Goal: Use online tool/utility: Utilize a website feature to perform a specific function

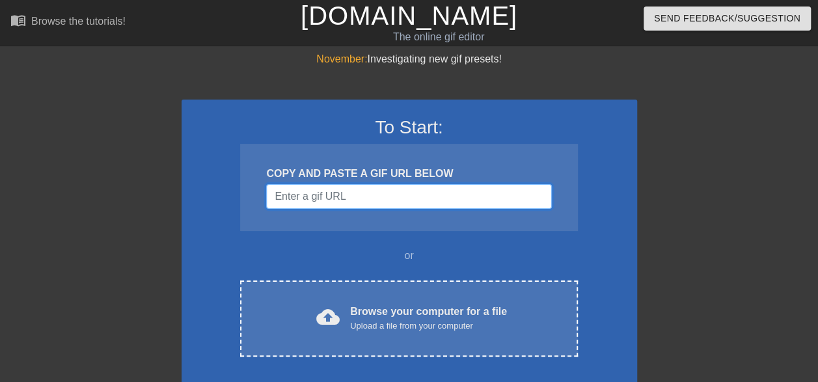
click at [339, 194] on input "Username" at bounding box center [408, 196] width 285 height 25
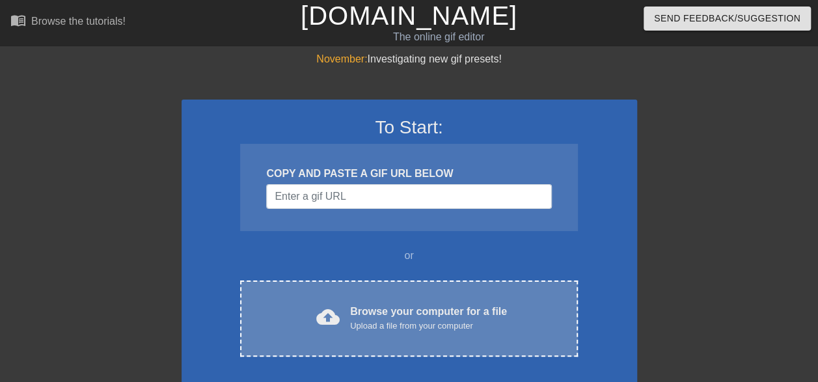
click at [412, 308] on div "Browse your computer for a file Upload a file from your computer" at bounding box center [428, 318] width 157 height 29
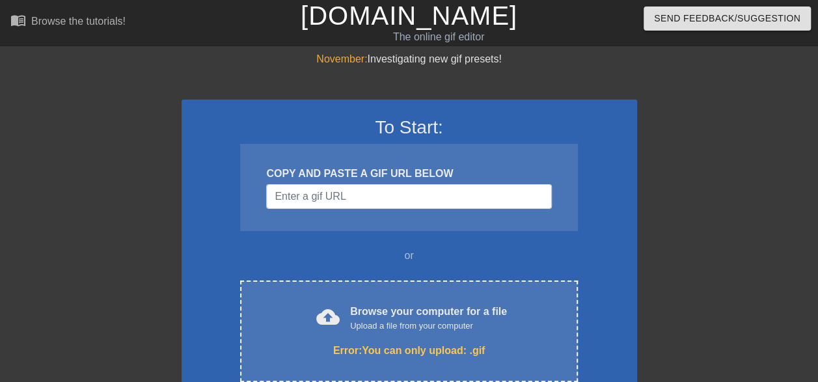
scroll to position [65, 0]
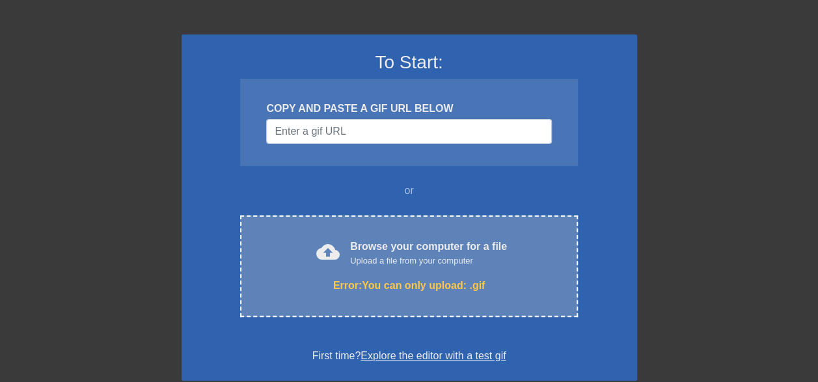
click at [422, 278] on div "Error: You can only upload: .gif" at bounding box center [408, 286] width 282 height 16
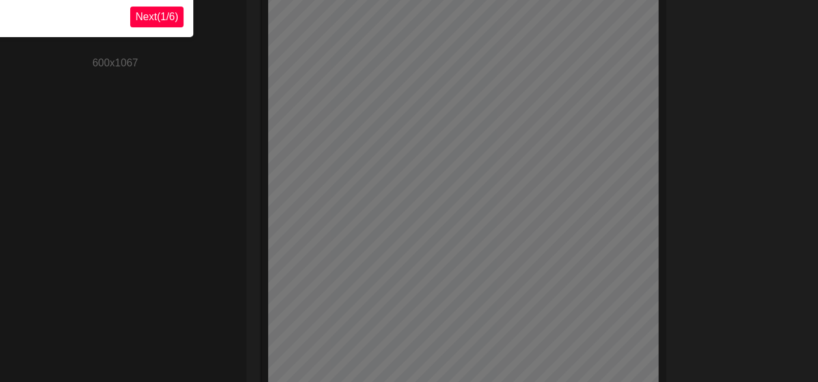
scroll to position [32, 0]
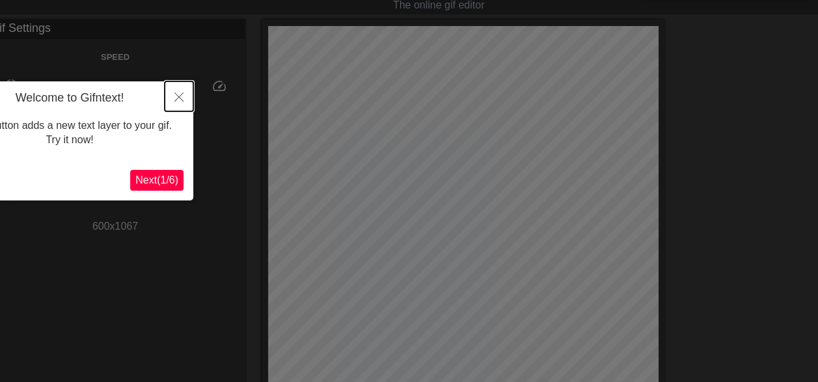
click at [176, 101] on icon "Close" at bounding box center [178, 96] width 9 height 9
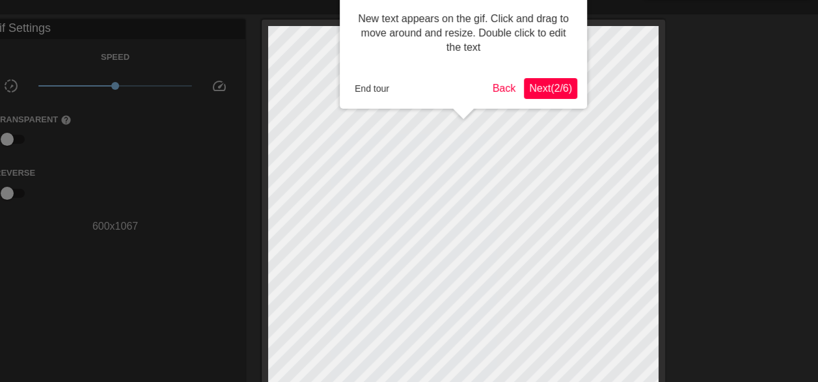
scroll to position [0, 0]
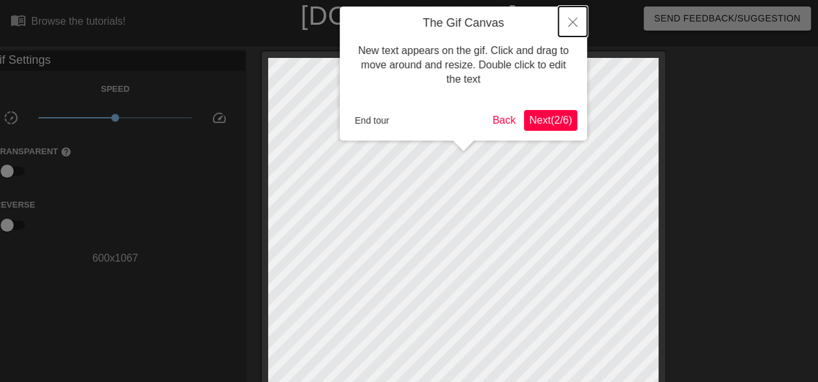
click at [579, 18] on button "Close" at bounding box center [572, 22] width 29 height 30
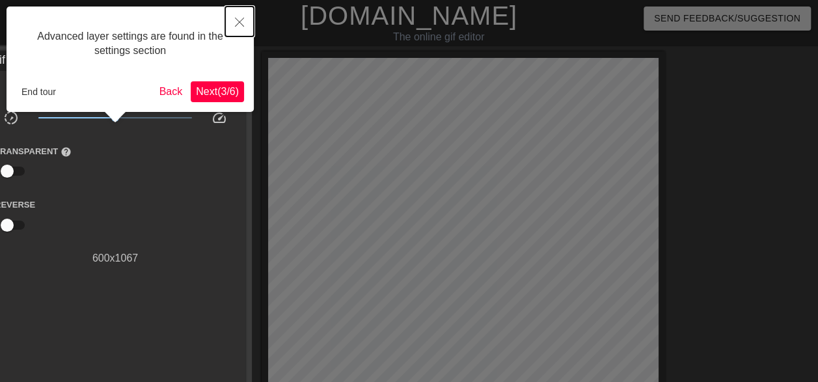
click at [235, 21] on icon "Close" at bounding box center [239, 22] width 9 height 9
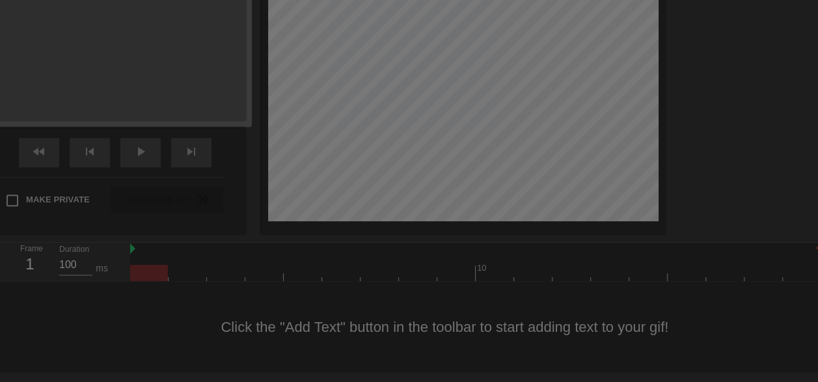
scroll to position [11, 0]
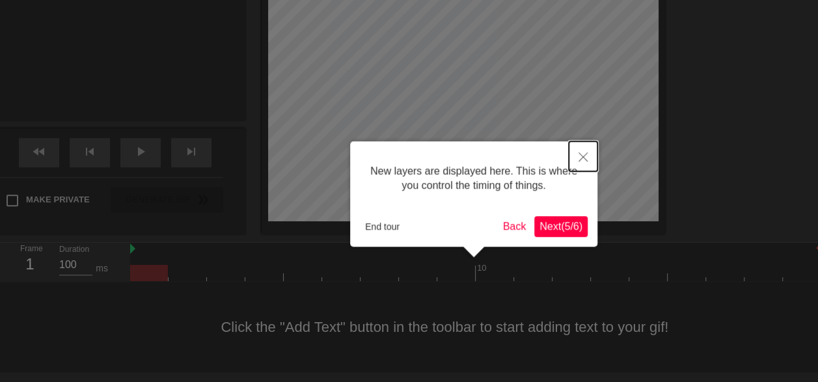
click at [590, 152] on button "Close" at bounding box center [583, 156] width 29 height 30
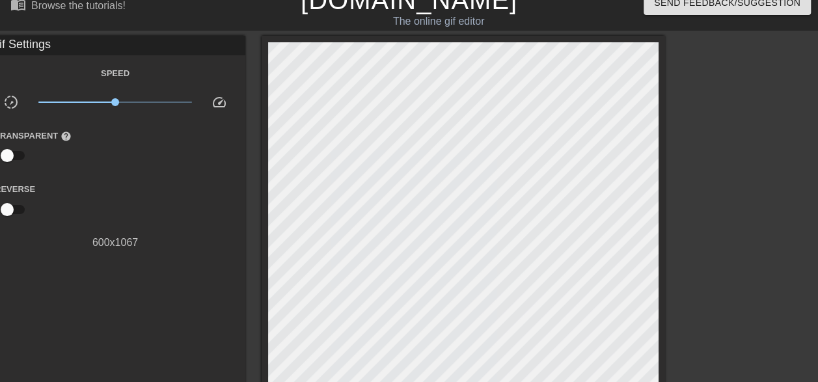
scroll to position [0, 0]
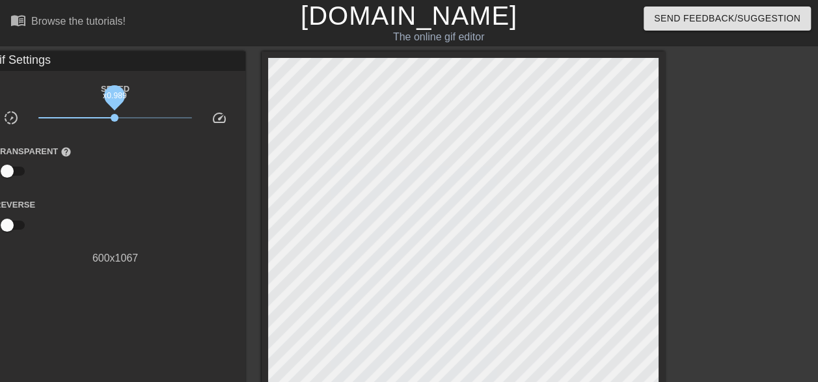
click at [115, 115] on span "x0.989" at bounding box center [115, 118] width 8 height 8
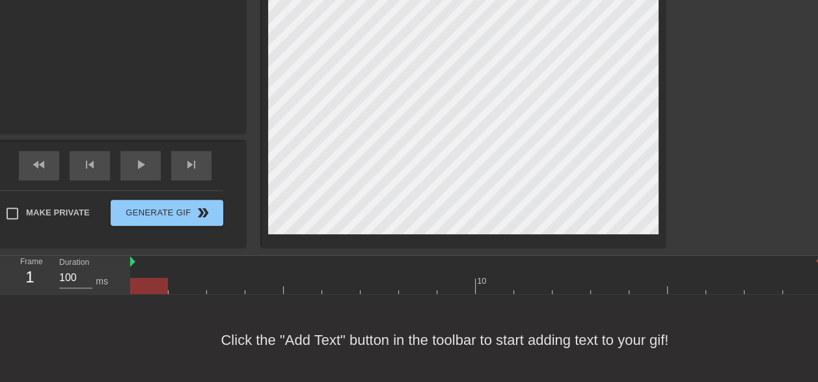
scroll to position [521, 0]
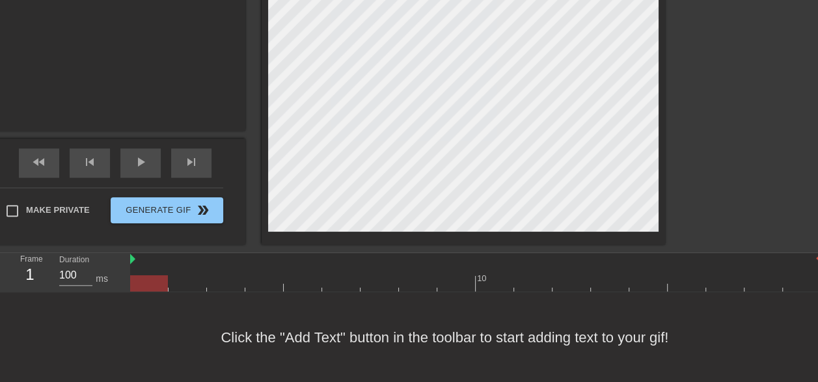
click at [155, 280] on div at bounding box center [149, 283] width 38 height 16
click at [137, 168] on span "play_arrow" at bounding box center [141, 162] width 16 height 16
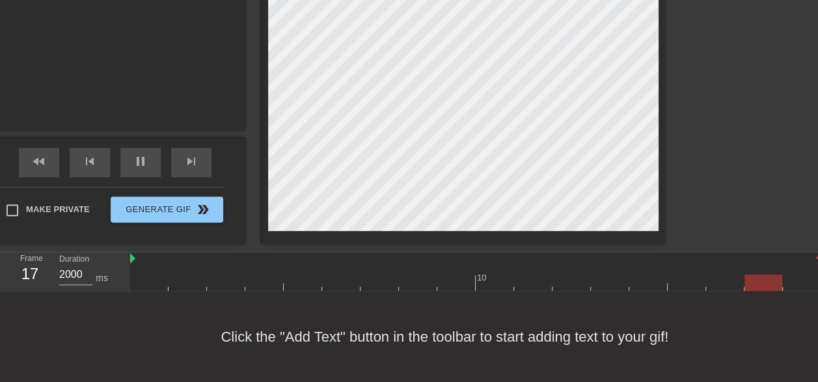
scroll to position [531, 0]
drag, startPoint x: 797, startPoint y: 269, endPoint x: 691, endPoint y: 272, distance: 105.5
click at [691, 275] on div at bounding box center [687, 283] width 38 height 16
type input "2000"
drag, startPoint x: 691, startPoint y: 272, endPoint x: 710, endPoint y: 271, distance: 18.9
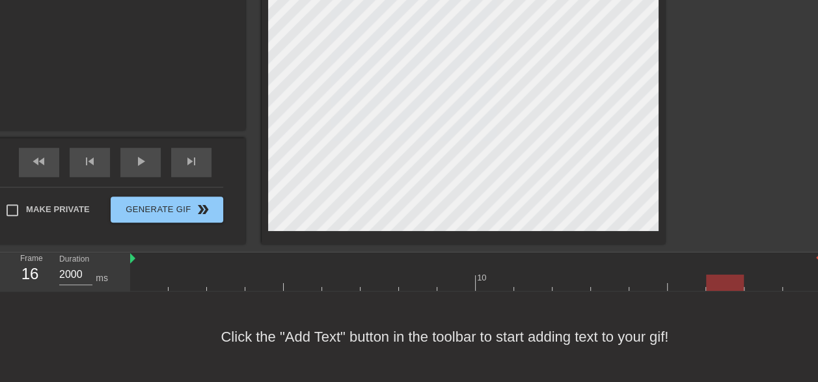
click at [710, 275] on div at bounding box center [725, 283] width 38 height 16
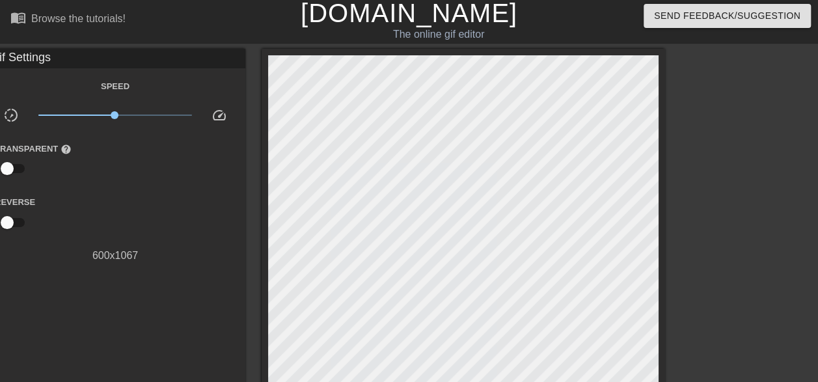
scroll to position [0, 0]
